Goal: Book appointment/travel/reservation

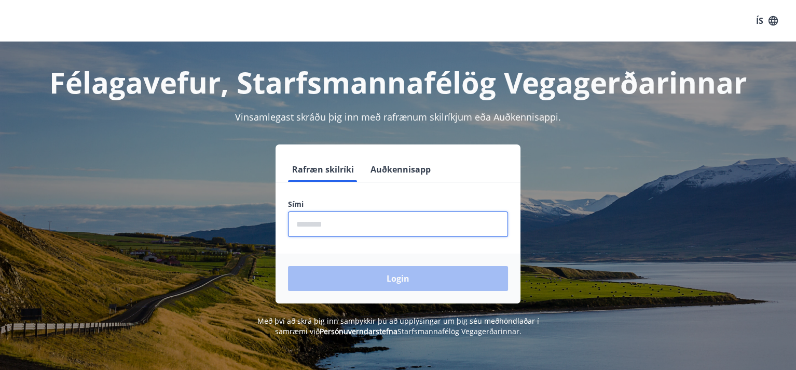
click at [310, 222] on input "phone" at bounding box center [398, 223] width 220 height 25
type input "********"
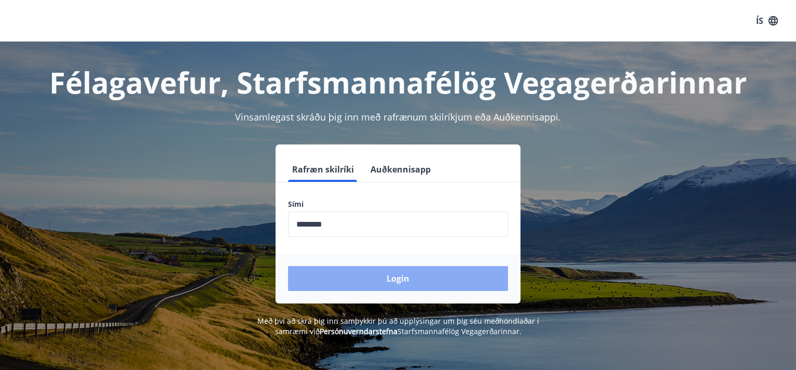
click at [394, 278] on button "Login" at bounding box center [398, 278] width 220 height 25
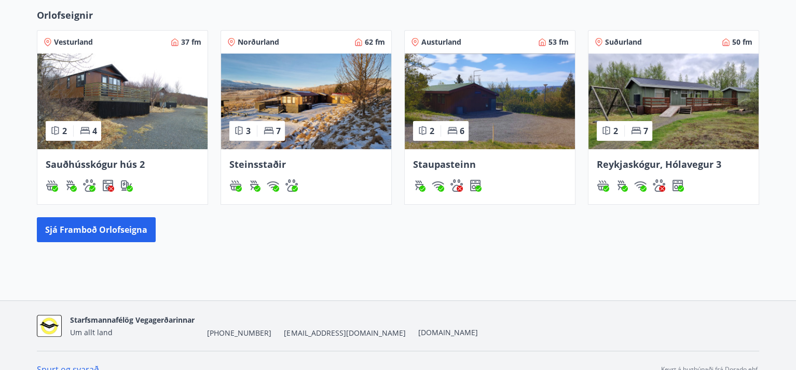
scroll to position [485, 0]
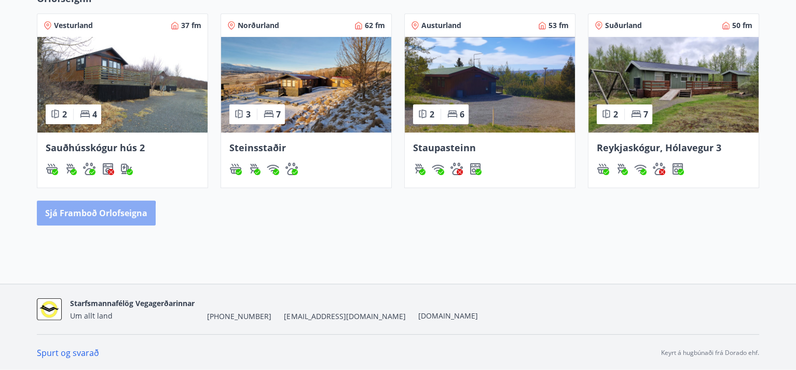
click at [68, 214] on button "Sjá framboð orlofseigna" at bounding box center [96, 212] width 119 height 25
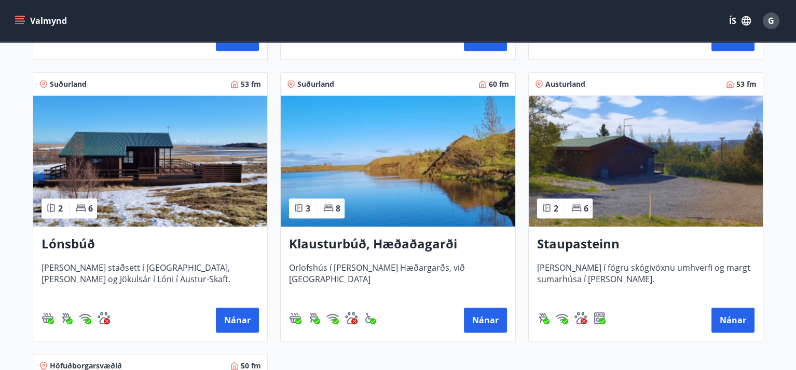
scroll to position [732, 0]
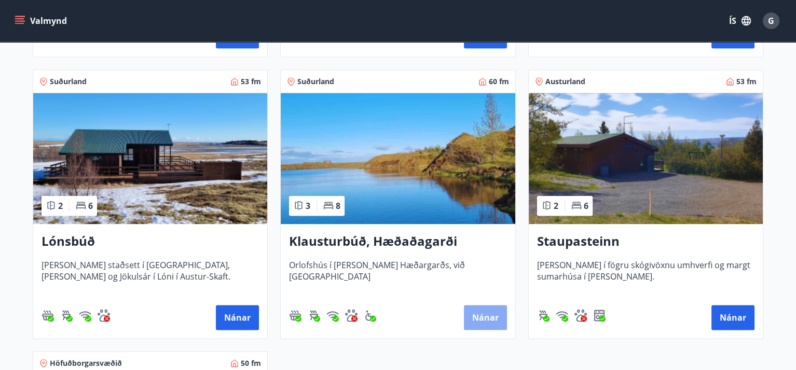
click at [480, 316] on button "Nánar" at bounding box center [485, 317] width 43 height 25
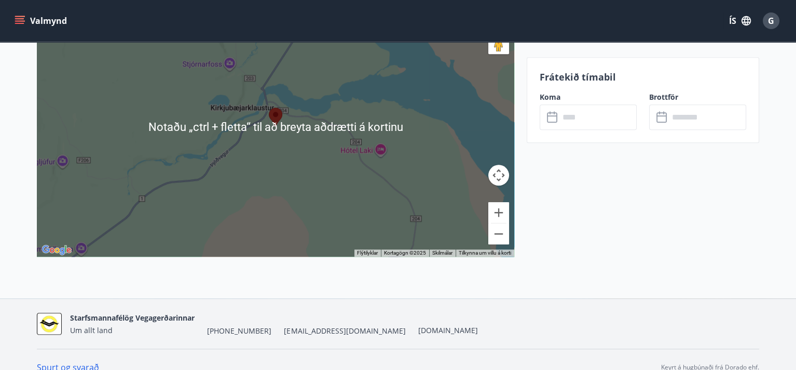
scroll to position [1559, 0]
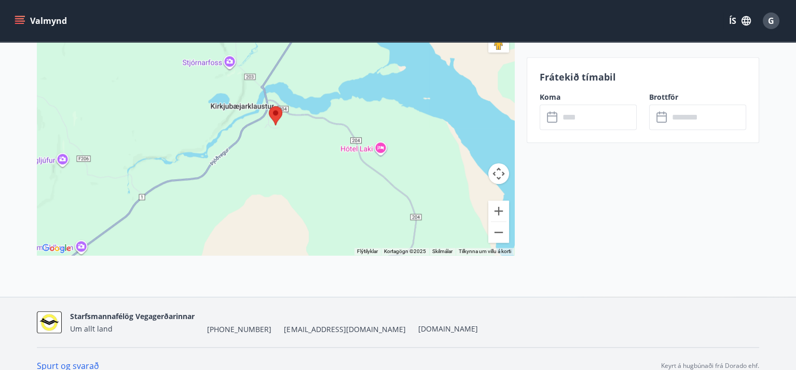
click at [73, 360] on link "Spurt og svarað" at bounding box center [68, 365] width 62 height 11
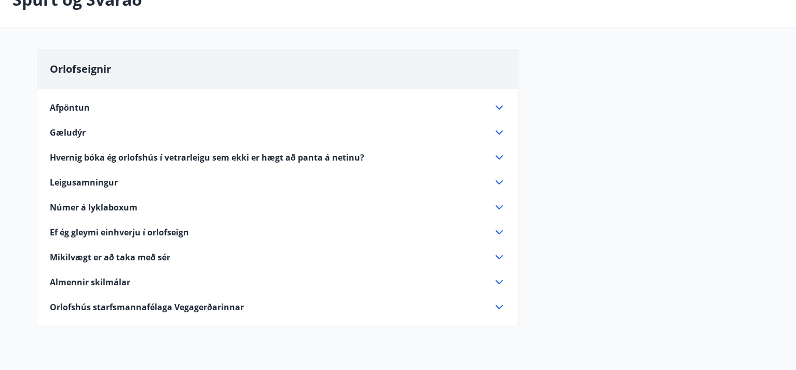
scroll to position [167, 0]
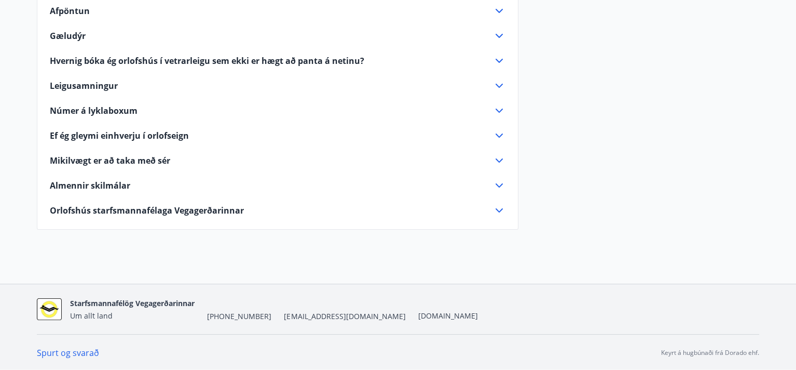
click at [493, 187] on icon at bounding box center [499, 185] width 12 height 12
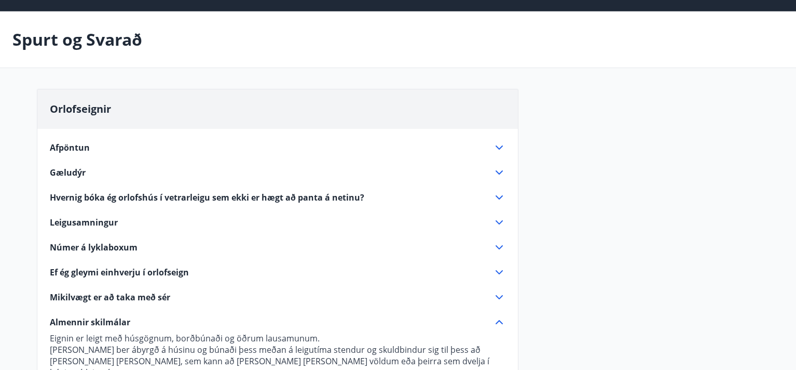
scroll to position [0, 0]
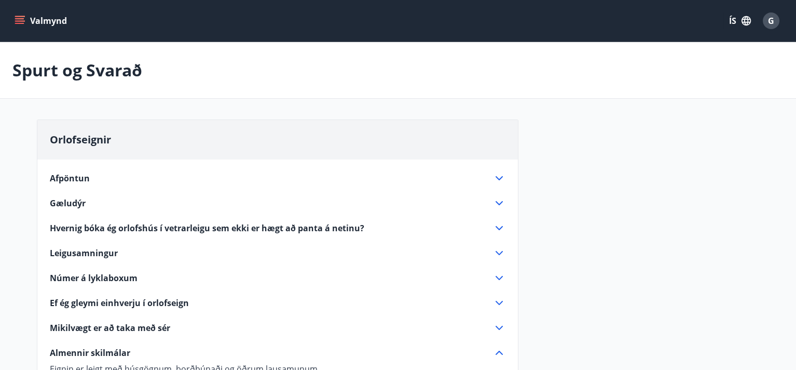
click at [499, 226] on icon at bounding box center [499, 228] width 12 height 12
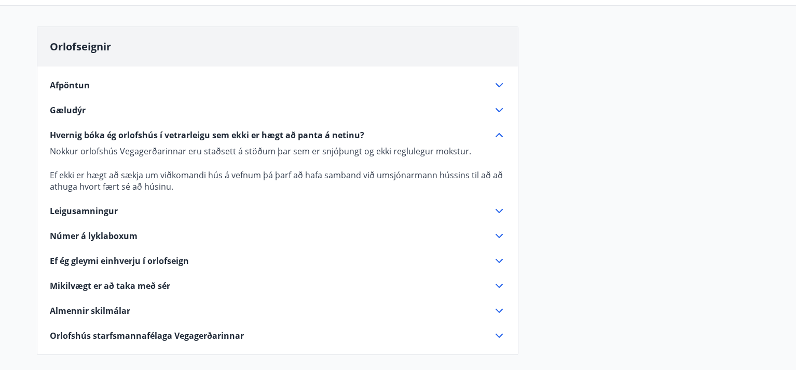
scroll to position [95, 0]
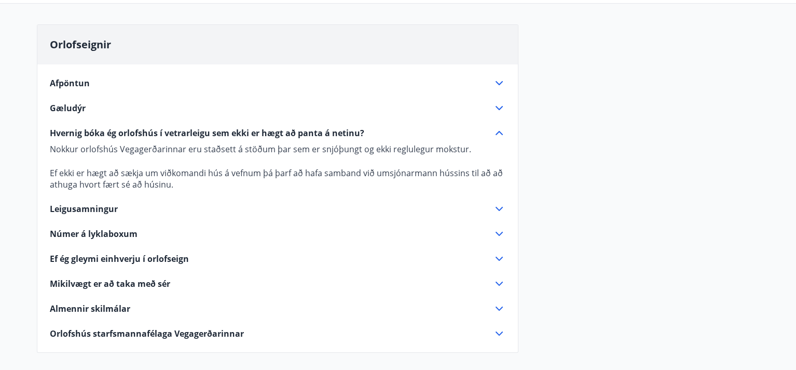
click at [497, 209] on icon at bounding box center [499, 208] width 12 height 12
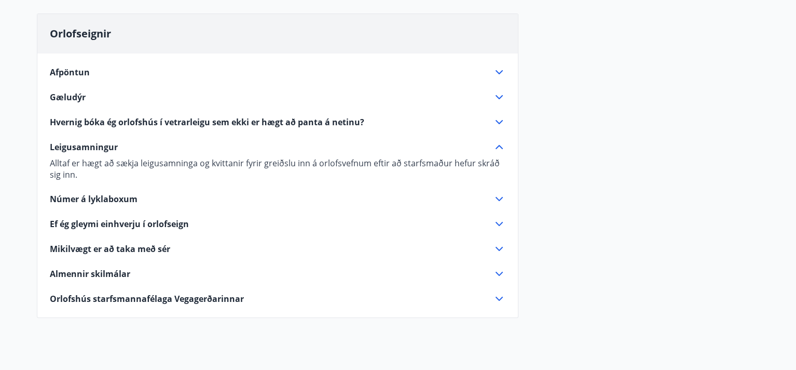
scroll to position [0, 0]
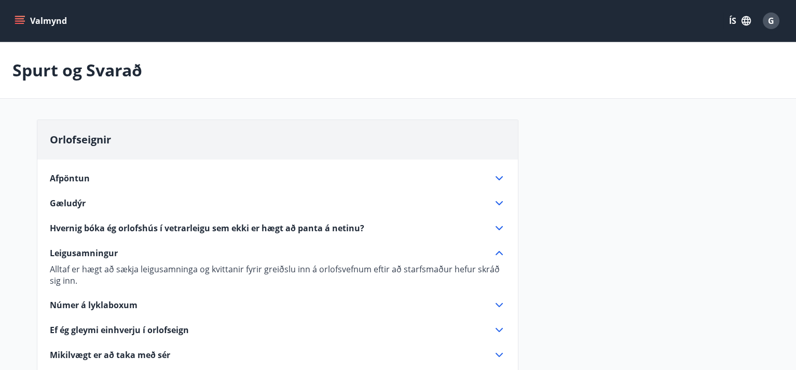
click at [22, 17] on icon "menu" at bounding box center [20, 21] width 10 height 10
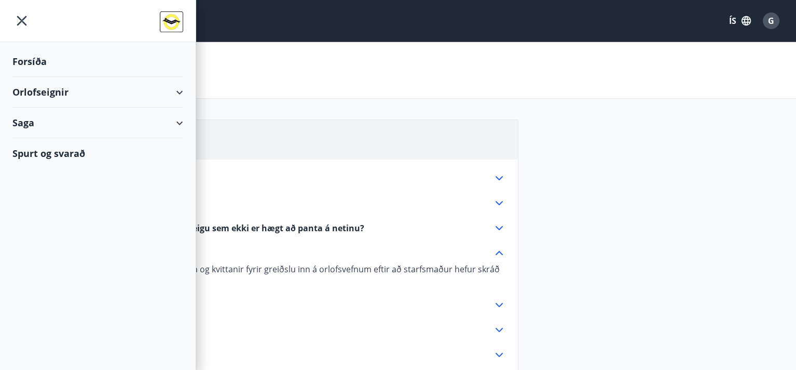
click at [39, 57] on div "Forsíða" at bounding box center [97, 61] width 171 height 31
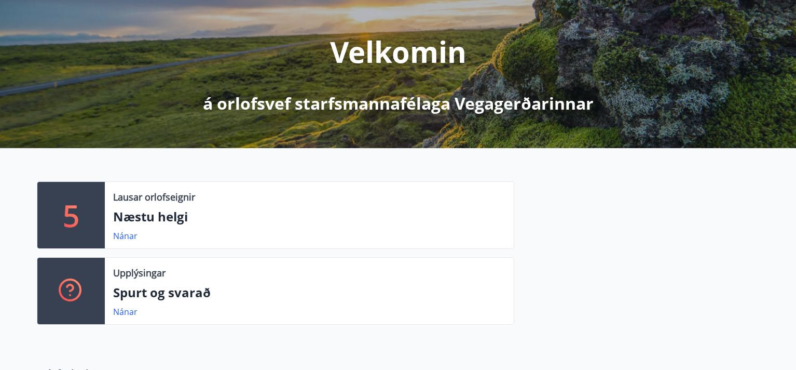
scroll to position [111, 0]
click at [123, 314] on link "Nánar" at bounding box center [125, 311] width 24 height 11
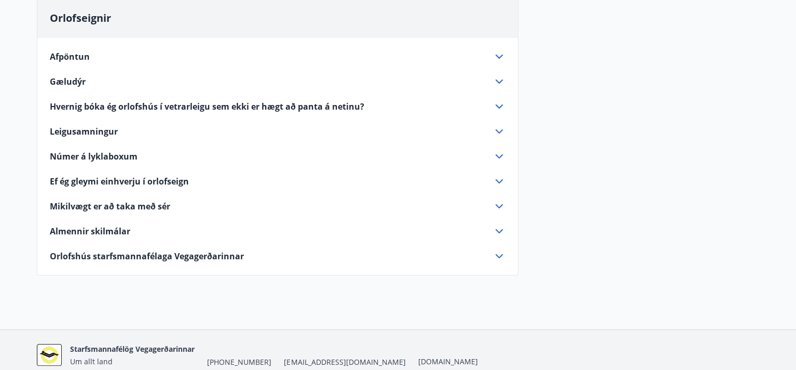
scroll to position [111, 0]
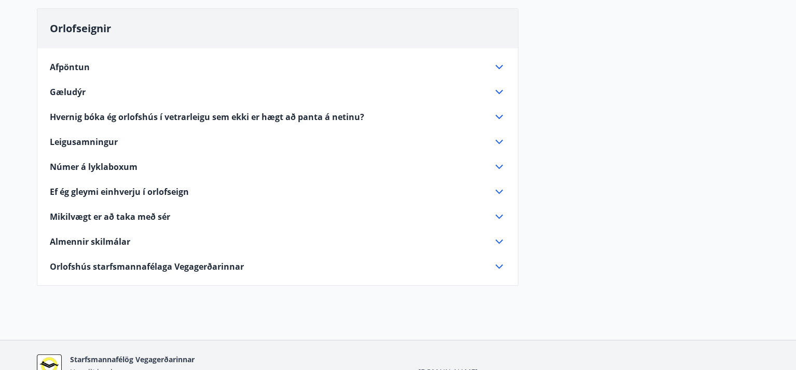
click at [499, 265] on icon at bounding box center [499, 266] width 12 height 12
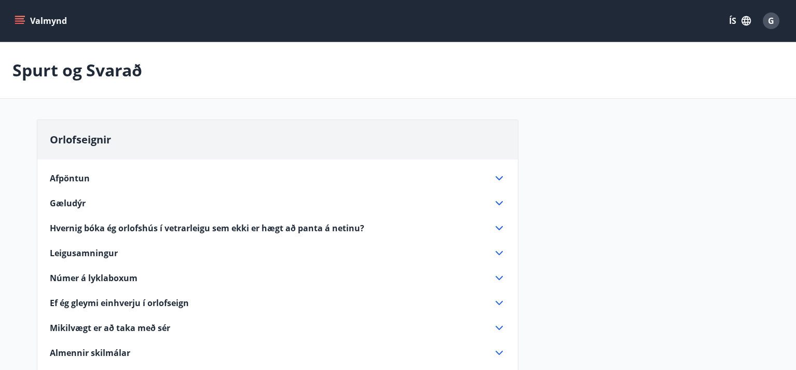
scroll to position [28, 0]
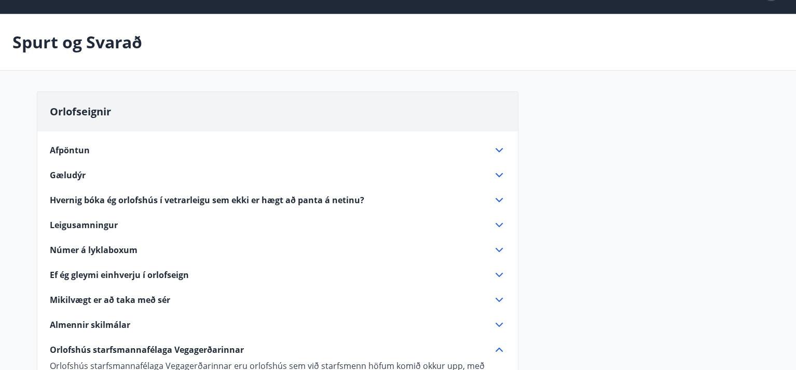
click at [499, 149] on icon at bounding box center [499, 150] width 12 height 12
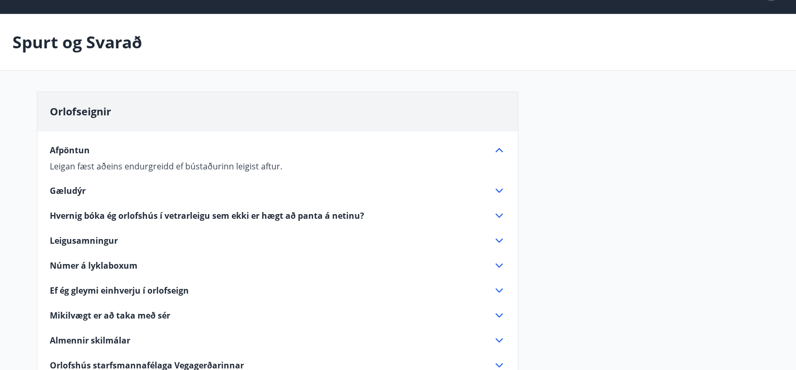
click at [498, 238] on icon at bounding box center [499, 240] width 12 height 12
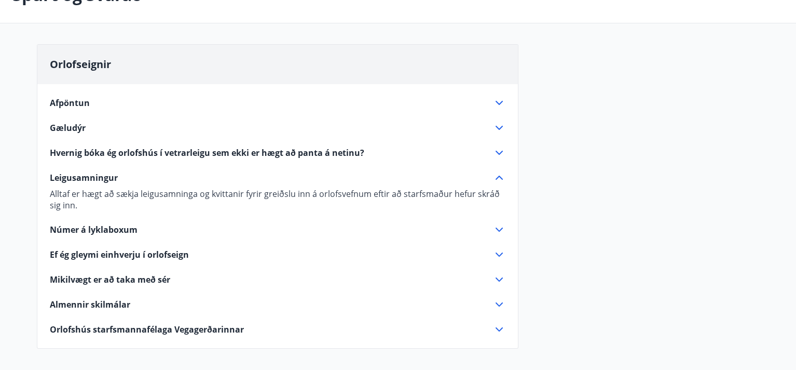
scroll to position [119, 0]
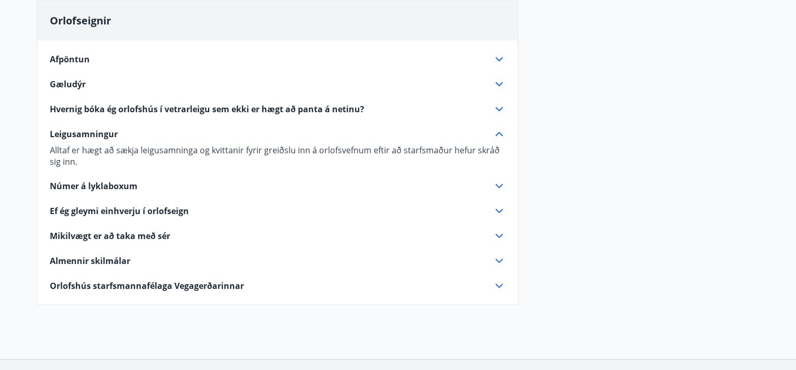
click at [498, 261] on icon at bounding box center [499, 260] width 12 height 12
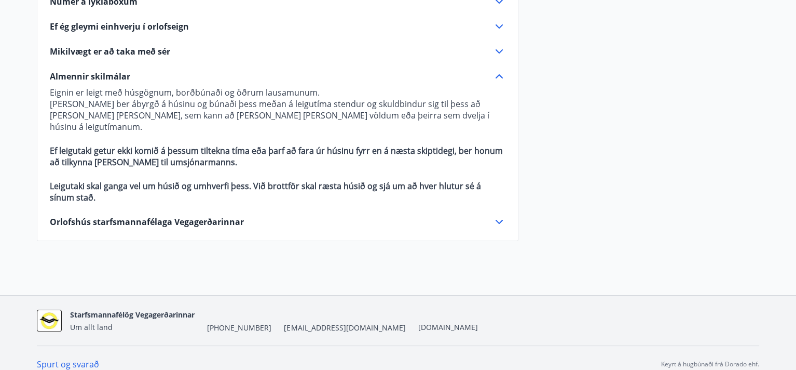
scroll to position [0, 0]
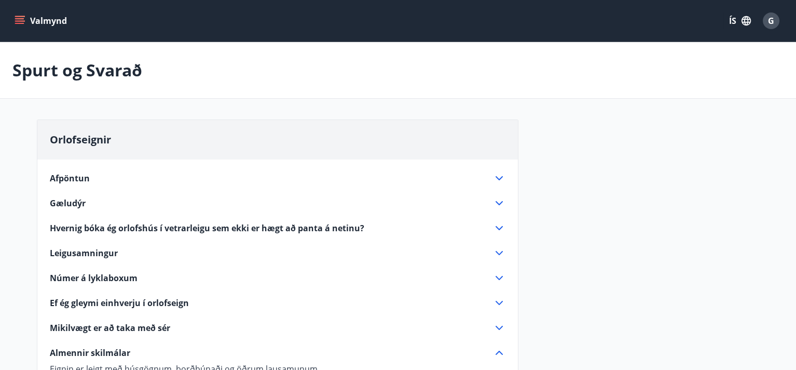
click at [21, 18] on icon "menu" at bounding box center [19, 18] width 9 height 1
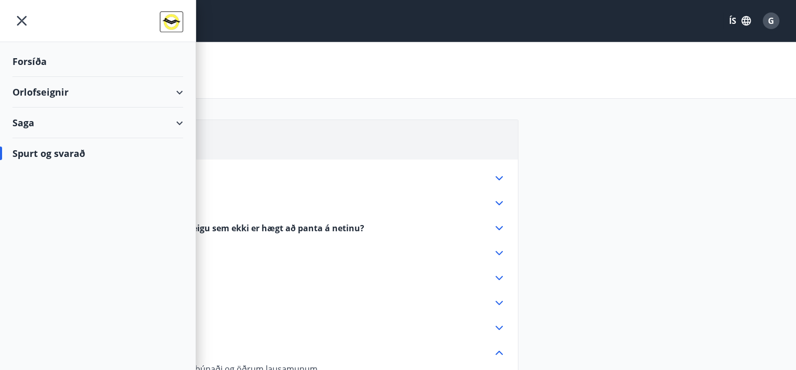
click at [32, 60] on div "Forsíða" at bounding box center [97, 61] width 171 height 31
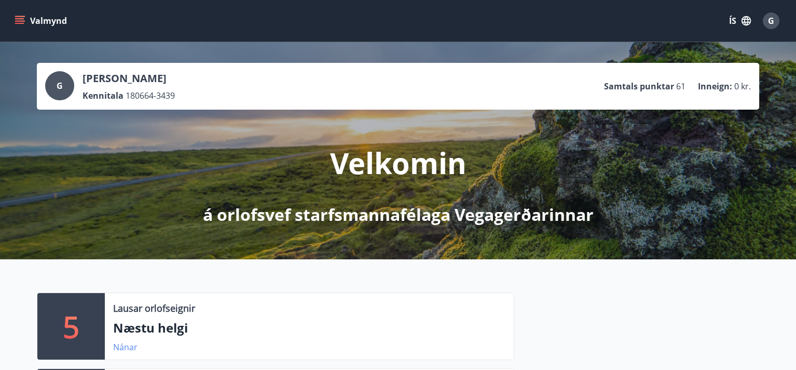
click at [127, 346] on link "Nánar" at bounding box center [125, 346] width 24 height 11
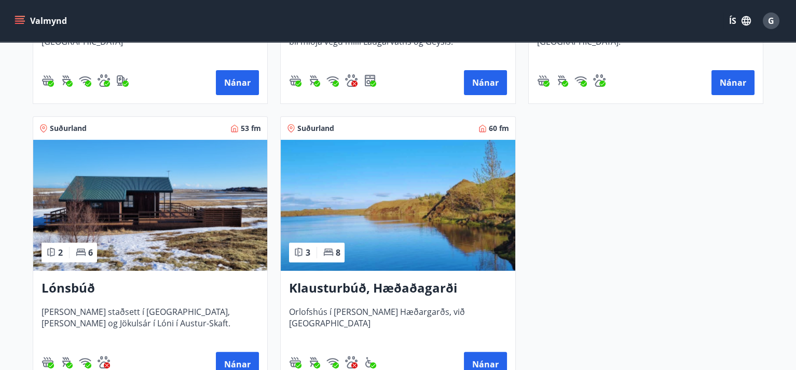
scroll to position [432, 0]
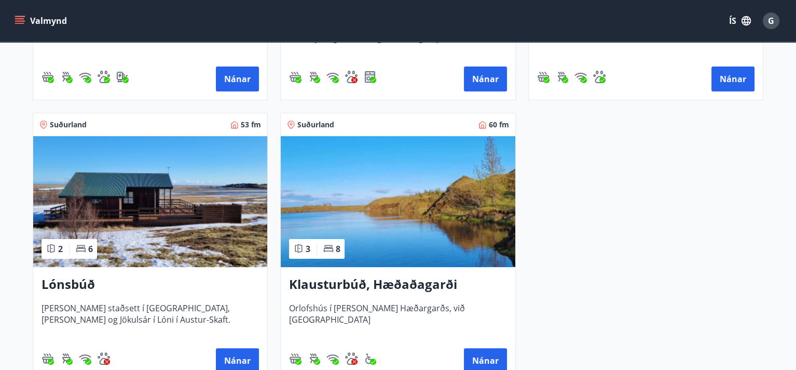
click at [340, 284] on h3 "Klausturbúð, Hæðaðagarði" at bounding box center [398, 284] width 218 height 19
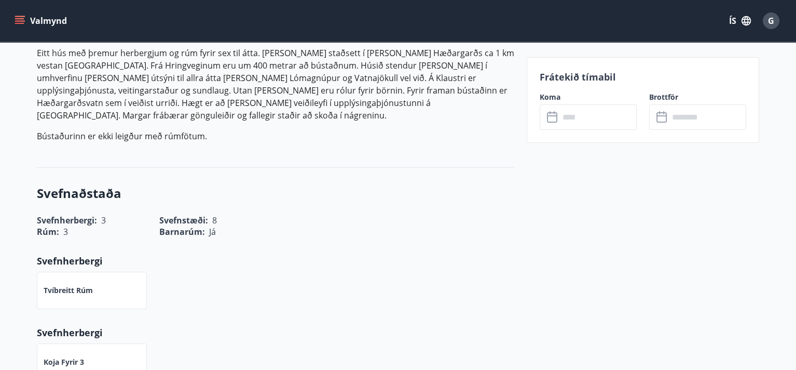
scroll to position [262, 0]
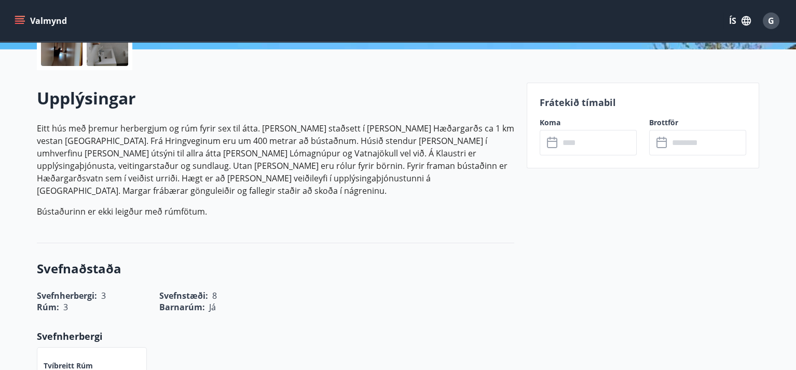
click at [550, 143] on icon at bounding box center [553, 143] width 12 height 12
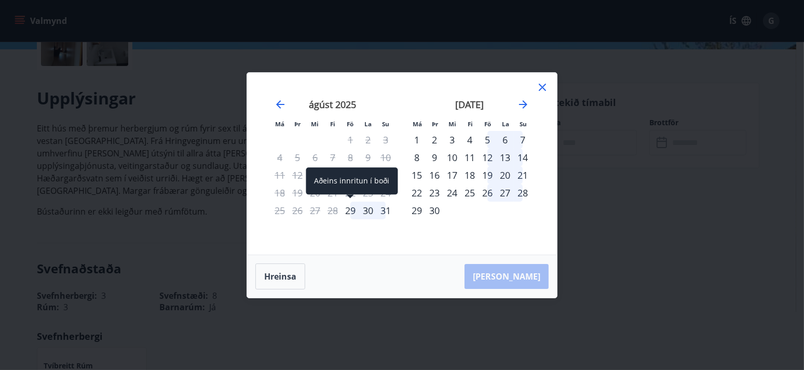
click at [350, 212] on div "29" at bounding box center [351, 210] width 18 height 18
click at [352, 209] on div "29" at bounding box center [351, 210] width 18 height 18
click at [371, 210] on div "30" at bounding box center [368, 210] width 18 height 18
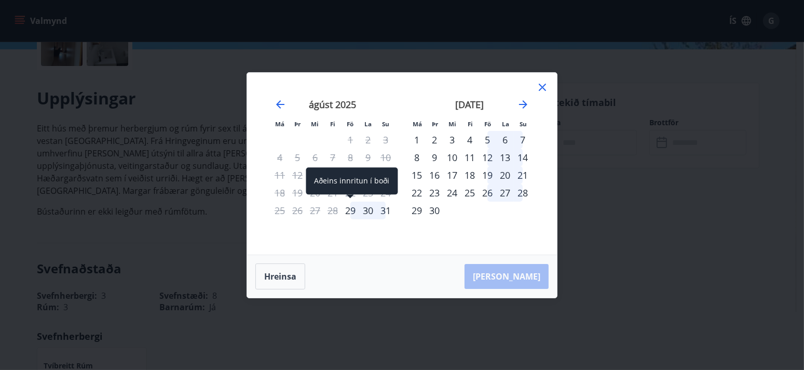
click at [349, 211] on div "29" at bounding box center [351, 210] width 18 height 18
click at [525, 275] on div "Hreinsa Taka Frá" at bounding box center [402, 276] width 310 height 43
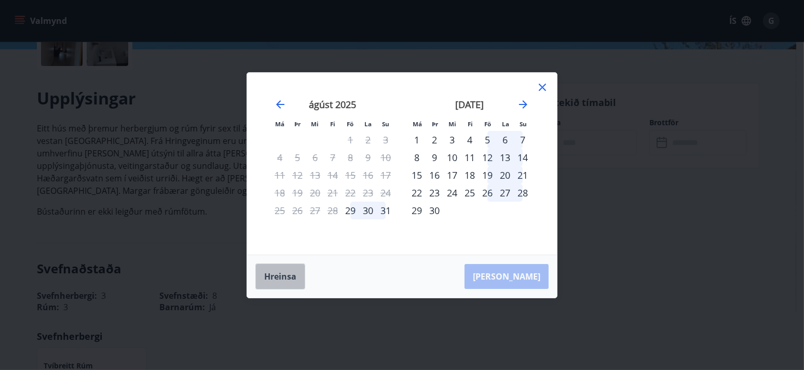
click at [277, 273] on button "Hreinsa" at bounding box center [280, 276] width 50 height 26
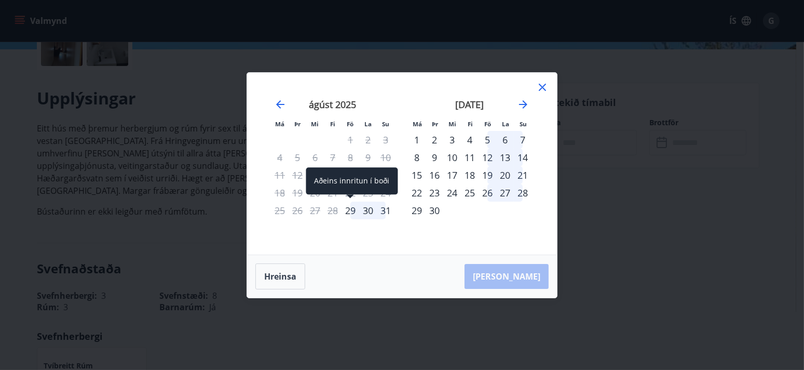
click at [353, 210] on div "29" at bounding box center [351, 210] width 18 height 18
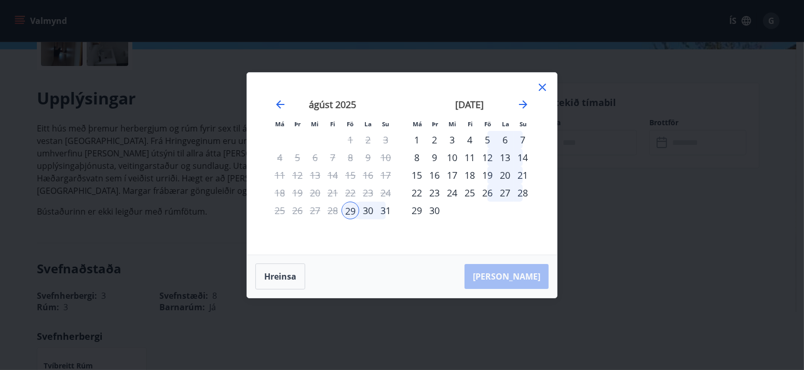
click at [450, 141] on div "3" at bounding box center [452, 140] width 18 height 18
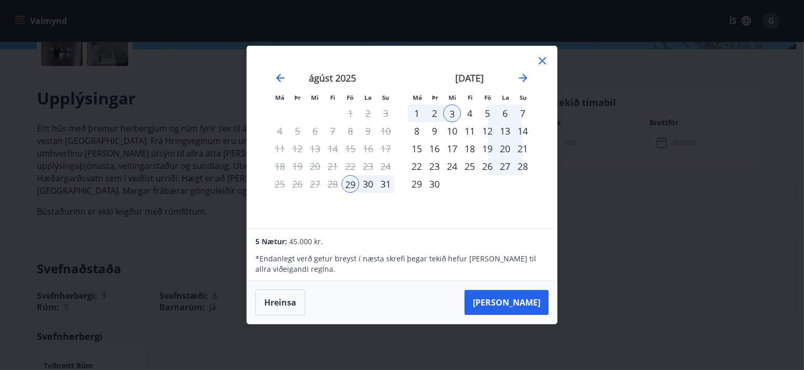
click at [489, 113] on div "5" at bounding box center [488, 113] width 18 height 18
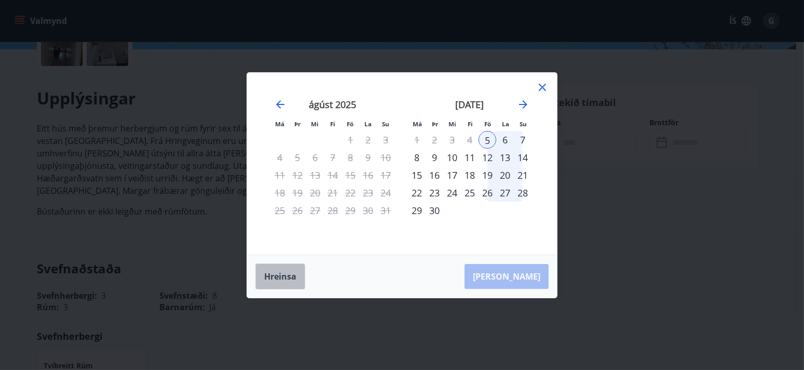
click at [273, 279] on button "Hreinsa" at bounding box center [280, 276] width 50 height 26
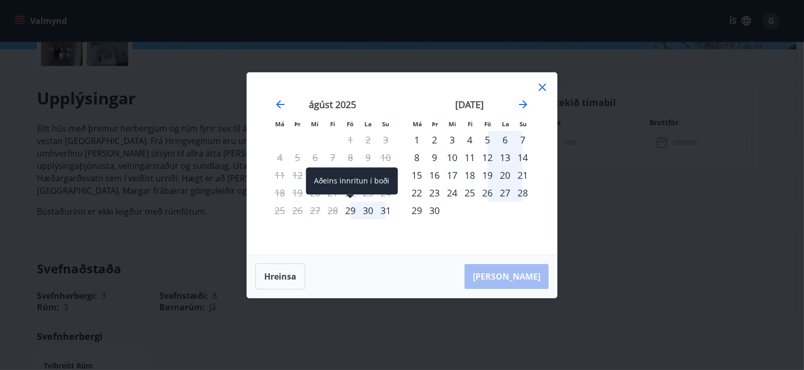
click at [349, 211] on div "29" at bounding box center [351, 210] width 18 height 18
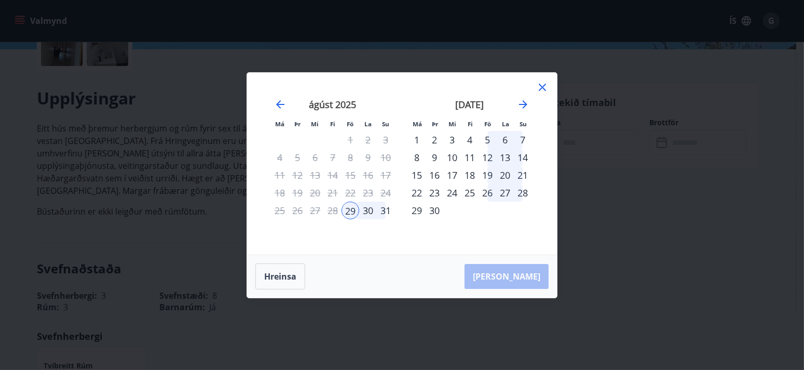
click at [488, 138] on div "5" at bounding box center [488, 140] width 18 height 18
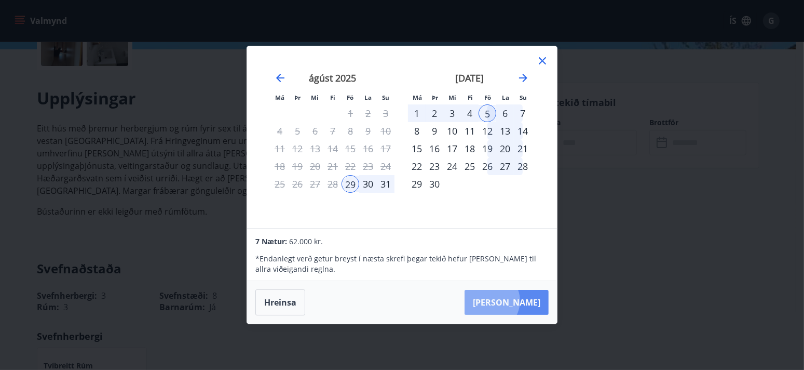
click at [521, 301] on button "Taka Frá" at bounding box center [507, 302] width 84 height 25
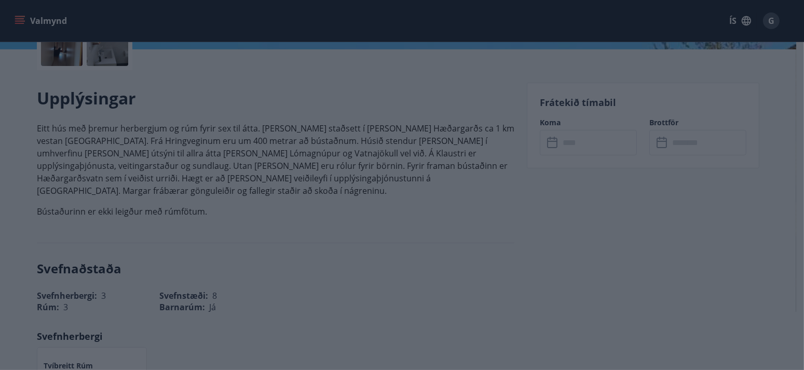
type input "******"
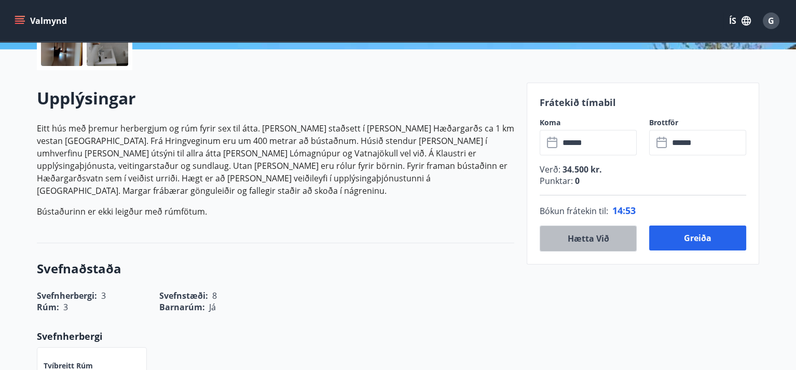
click at [592, 237] on button "Hætta við" at bounding box center [588, 238] width 97 height 26
